Goal: Task Accomplishment & Management: Use online tool/utility

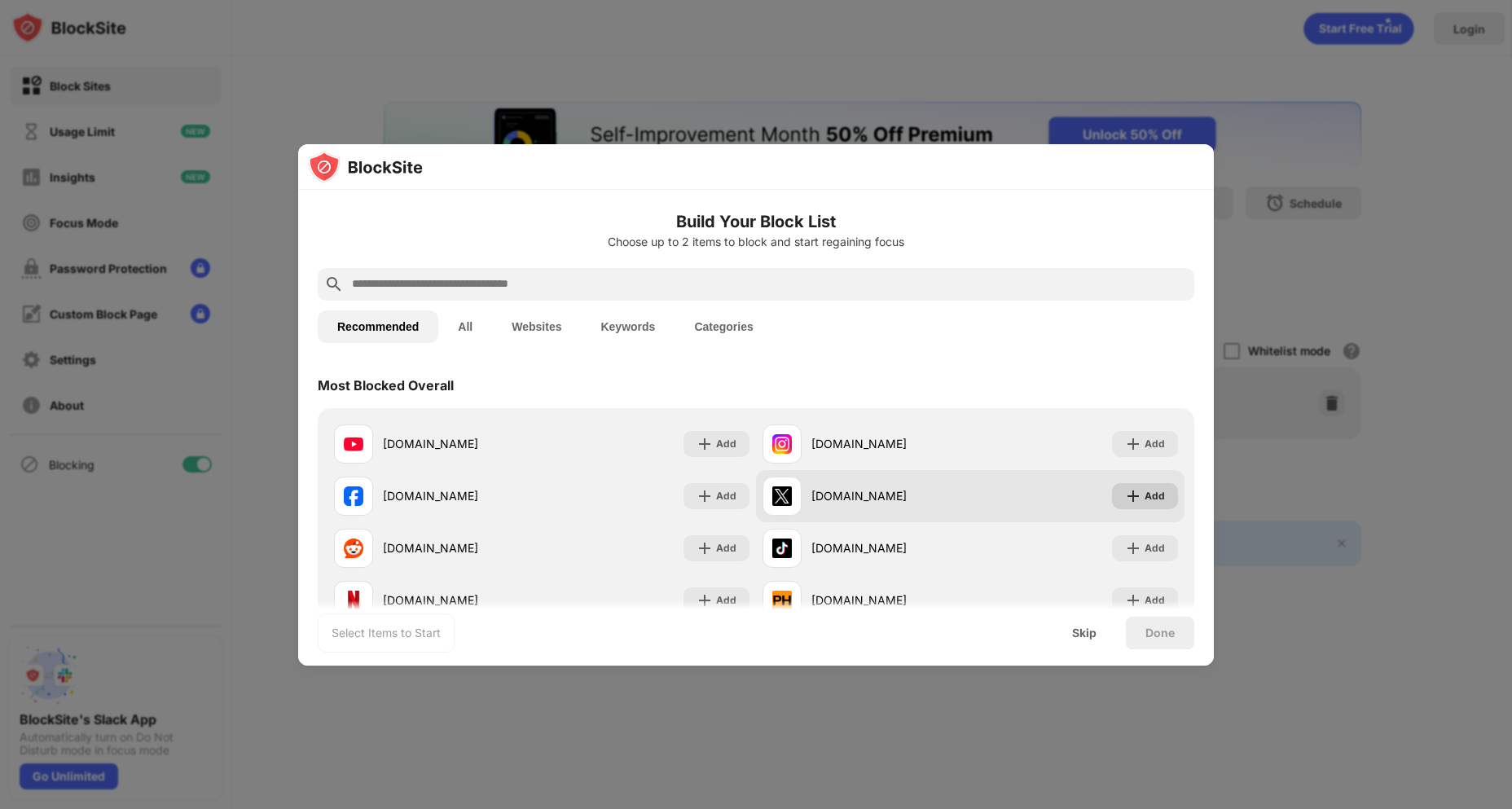
click at [1144, 500] on div "Add" at bounding box center [1154, 496] width 21 height 17
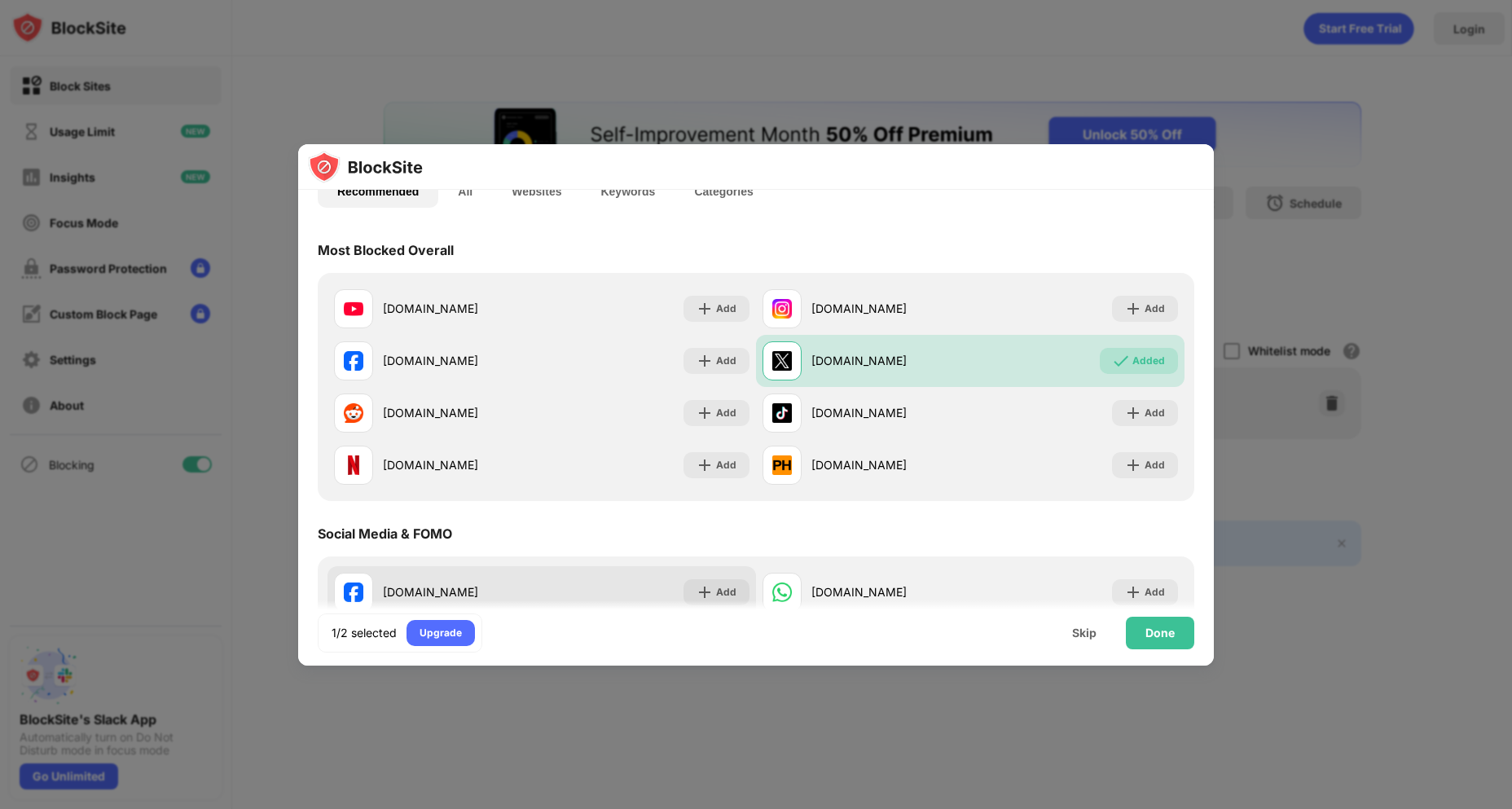
scroll to position [244, 0]
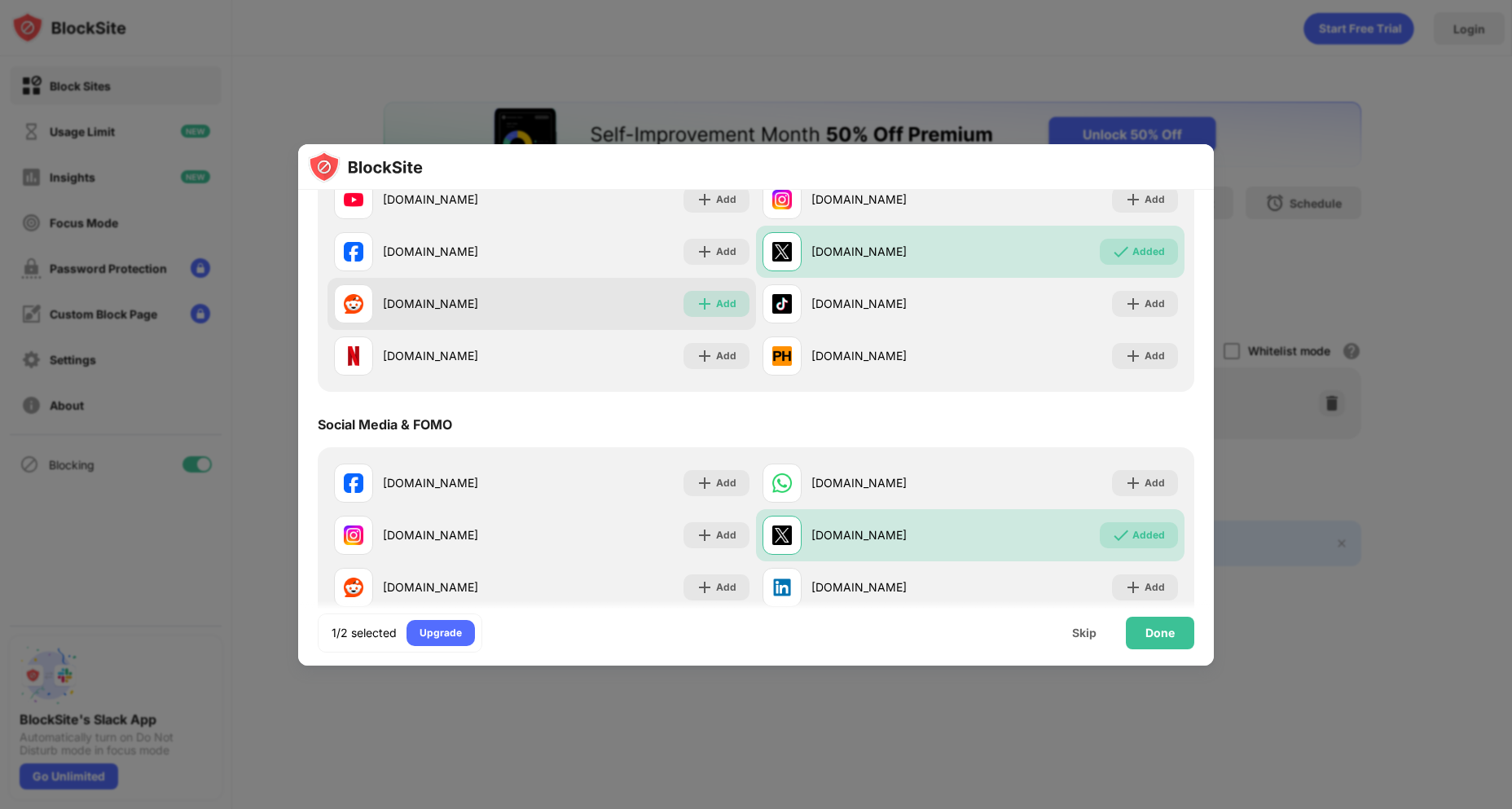
click at [695, 314] on div "Add" at bounding box center [717, 303] width 66 height 26
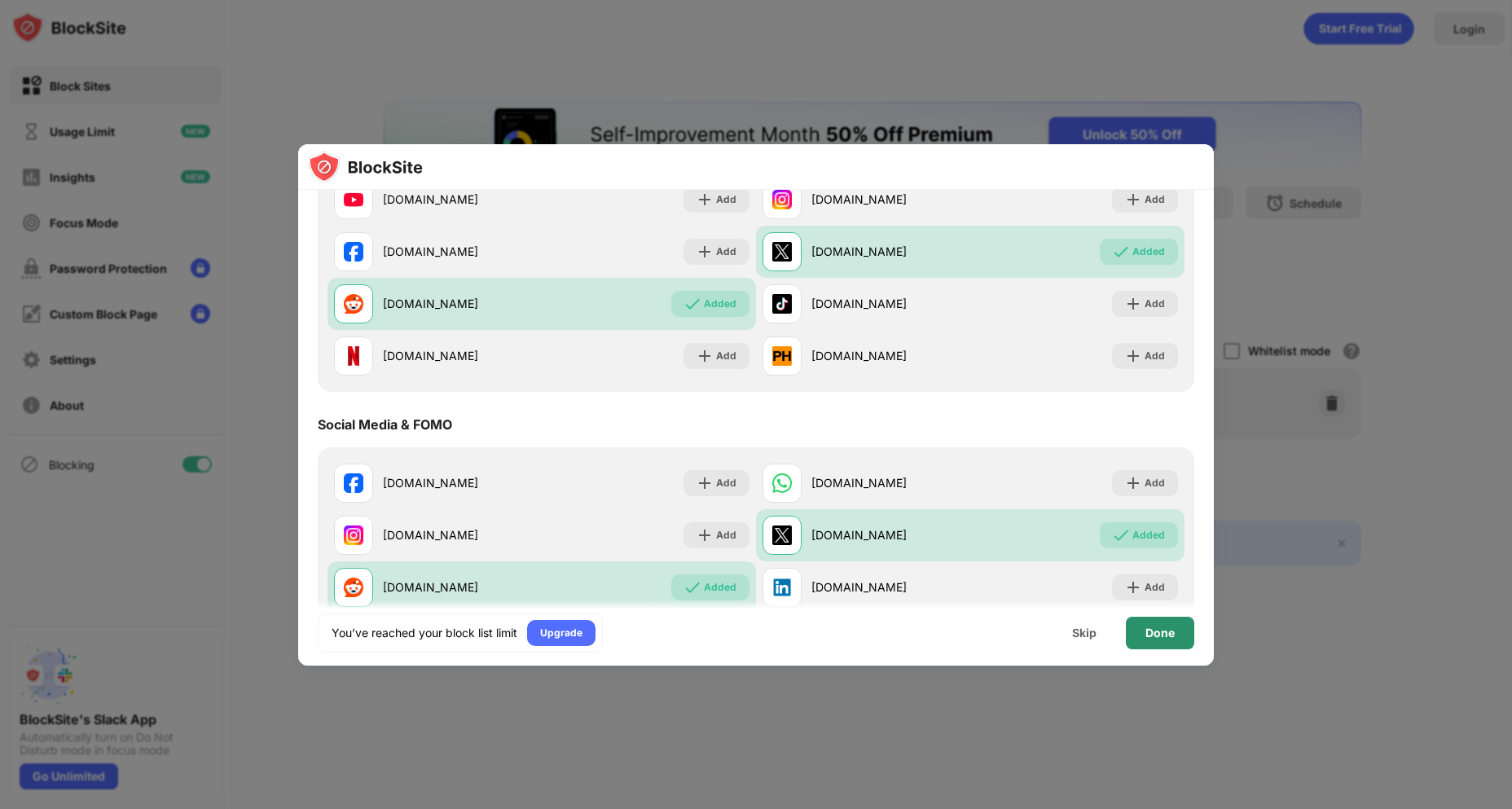
click at [1162, 641] on div "Done" at bounding box center [1159, 632] width 68 height 32
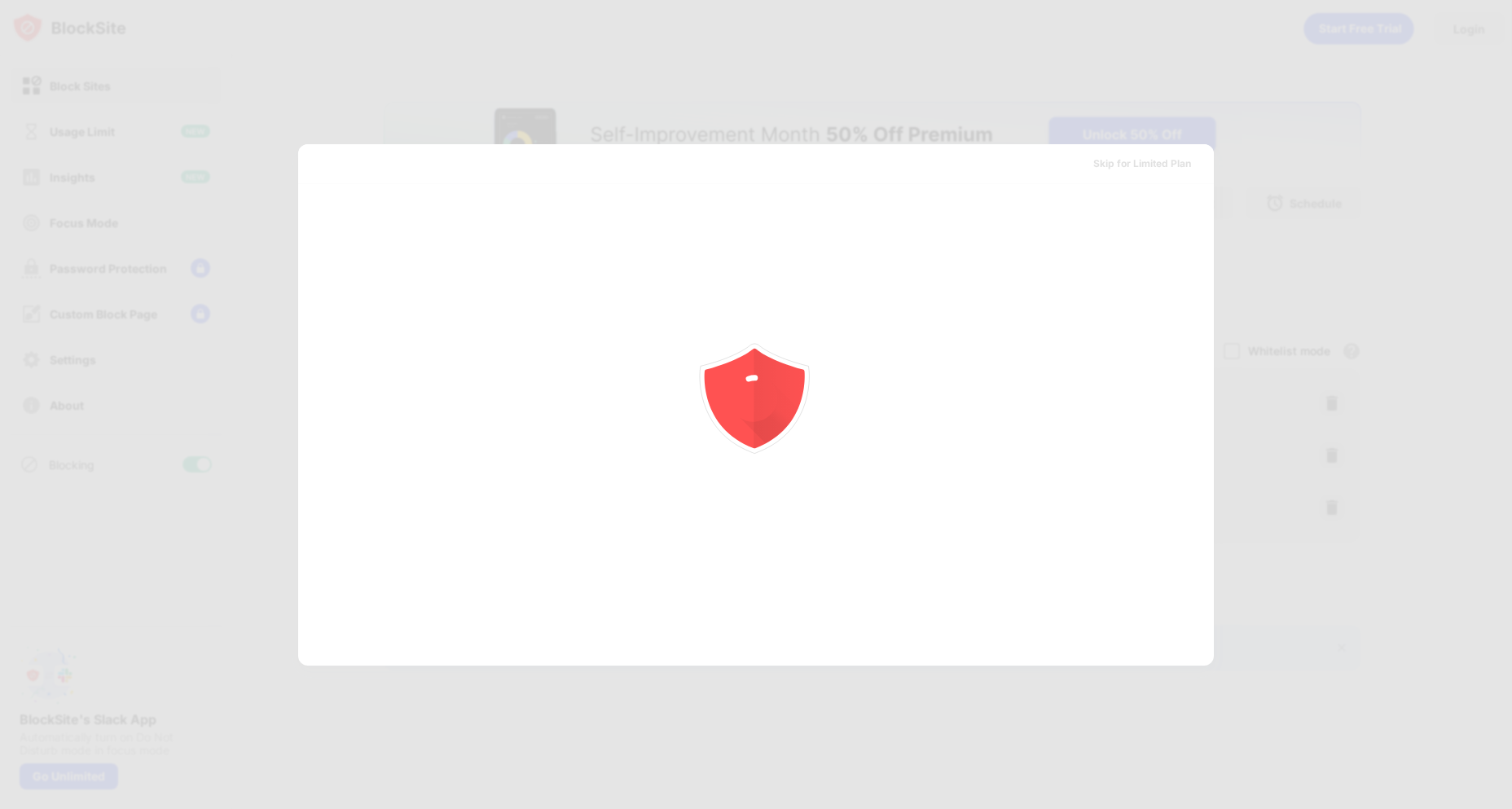
scroll to position [0, 0]
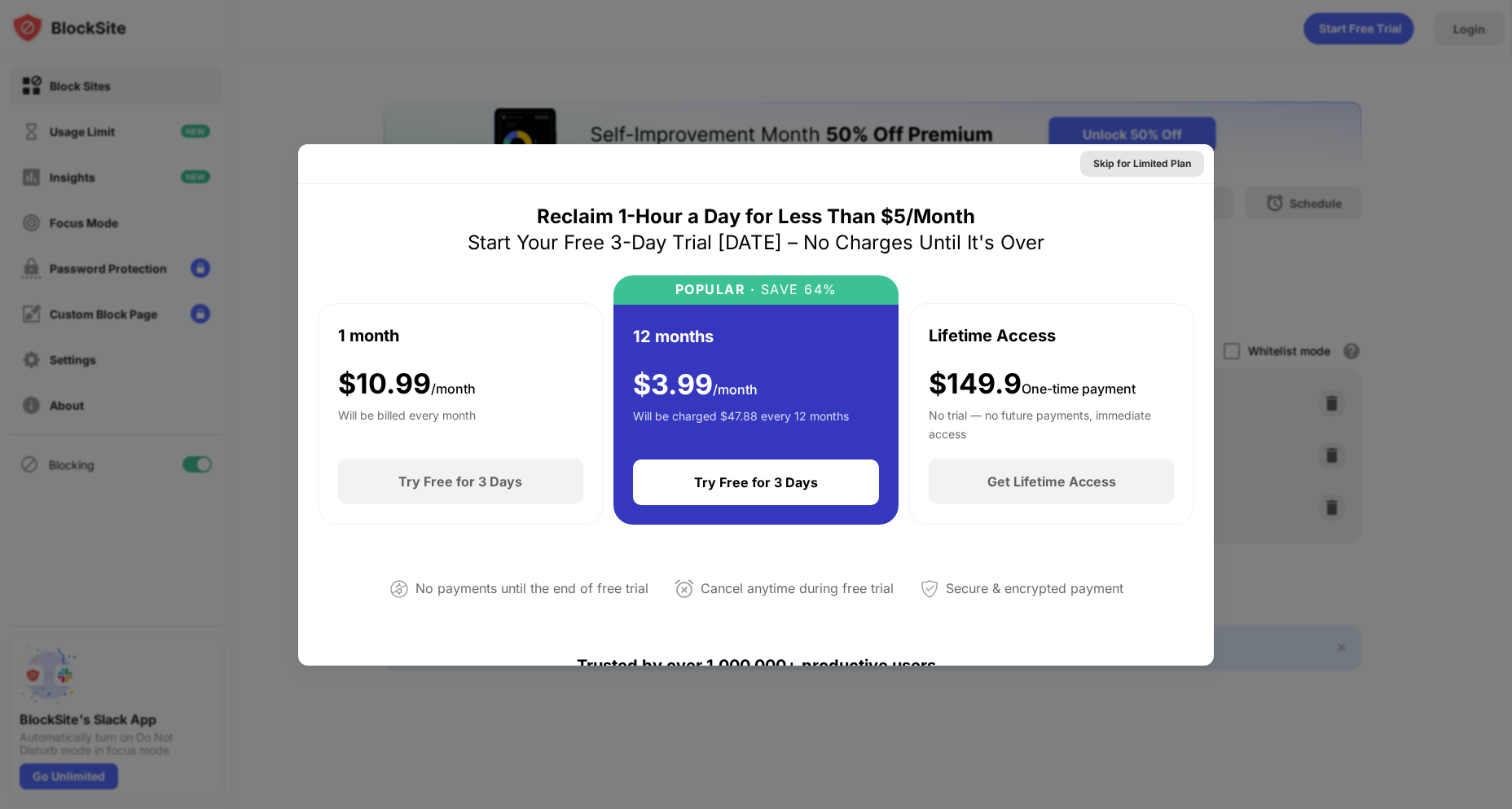
click at [1109, 152] on div "Skip for Limited Plan" at bounding box center [1142, 163] width 124 height 26
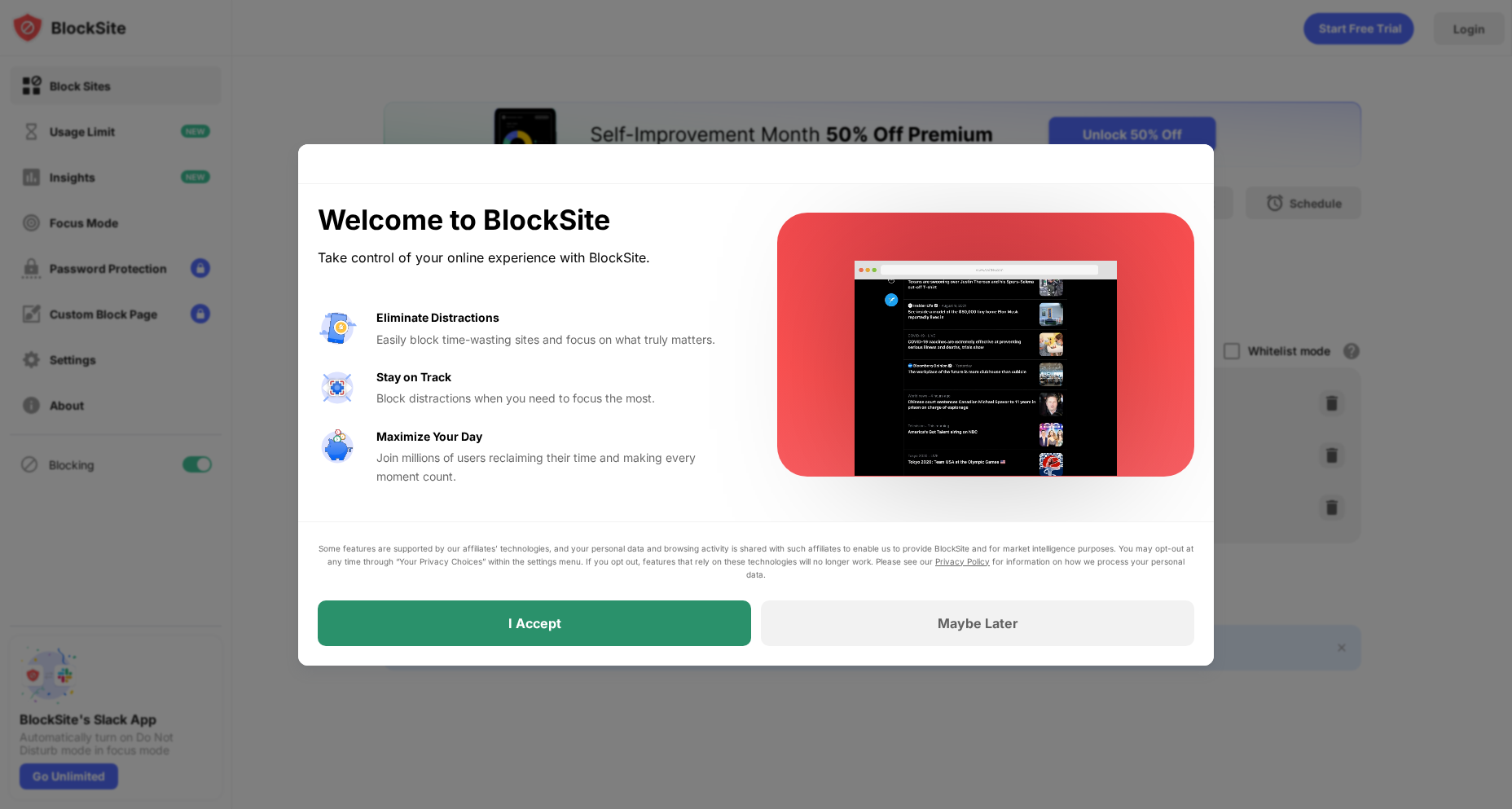
click at [696, 622] on div "I Accept" at bounding box center [534, 622] width 433 height 46
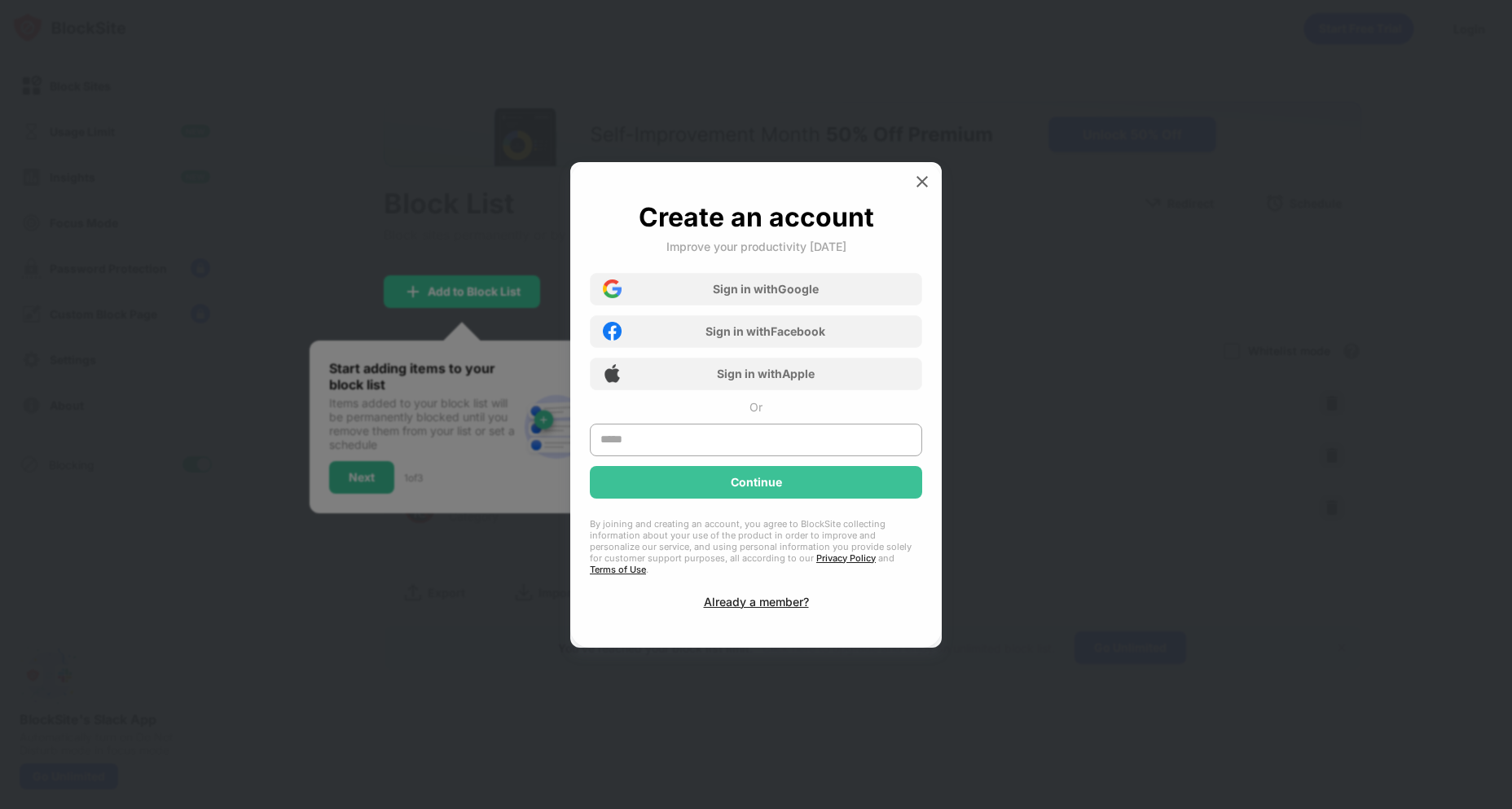
click at [913, 187] on div at bounding box center [921, 181] width 26 height 26
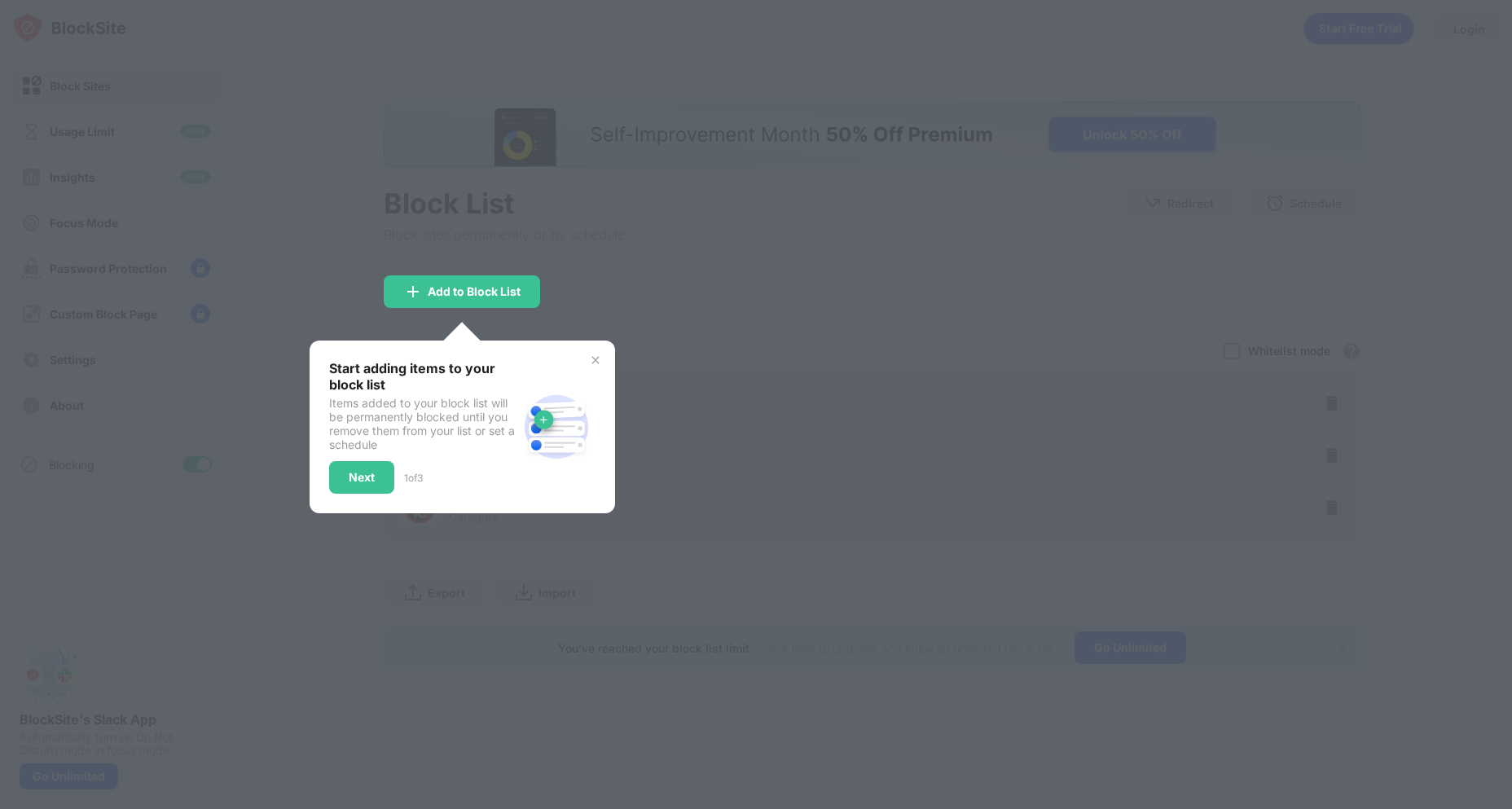
click at [673, 339] on div at bounding box center [756, 404] width 1512 height 809
click at [591, 359] on img at bounding box center [596, 360] width 13 height 13
